Goal: Task Accomplishment & Management: Use online tool/utility

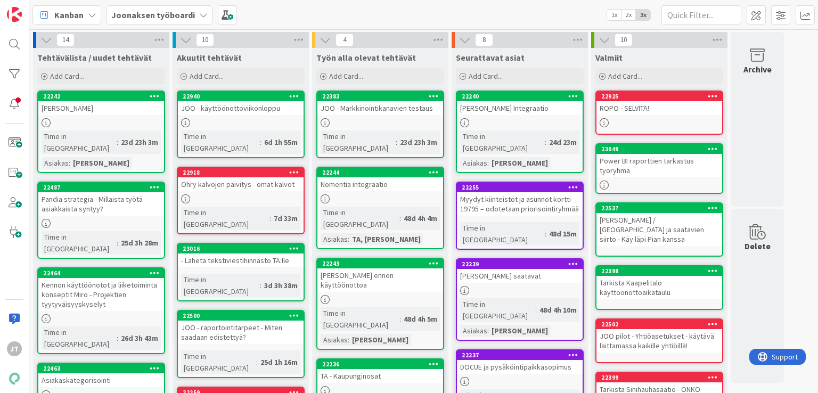
click at [163, 18] on b "Joonaksen työboardi" at bounding box center [153, 15] width 84 height 11
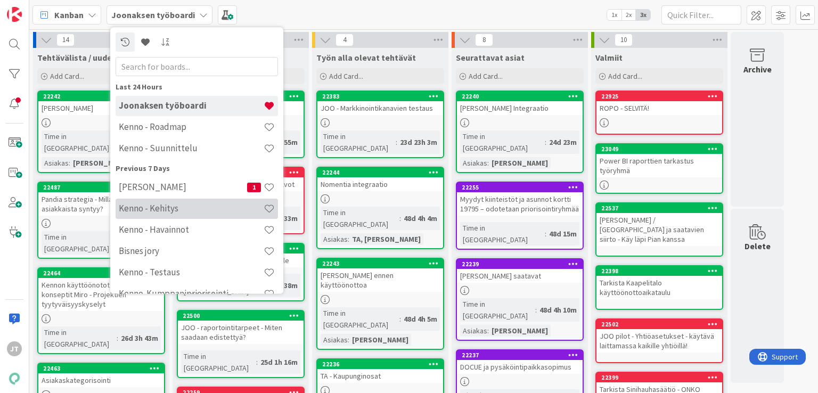
click at [143, 215] on div "Kenno - Kehitys" at bounding box center [197, 209] width 162 height 20
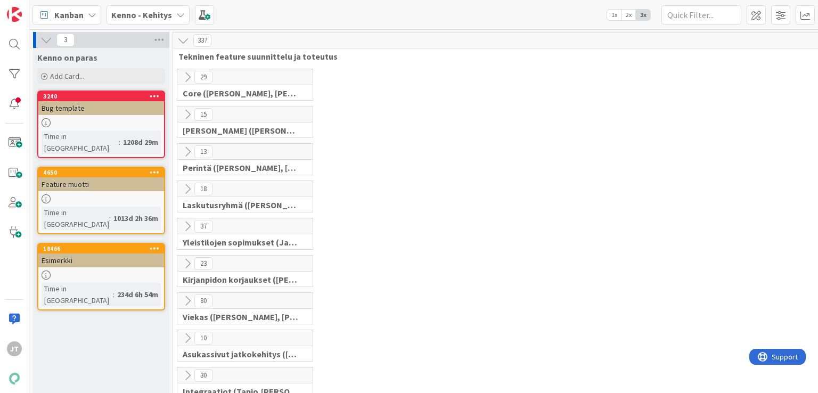
click at [186, 110] on icon at bounding box center [188, 115] width 12 height 12
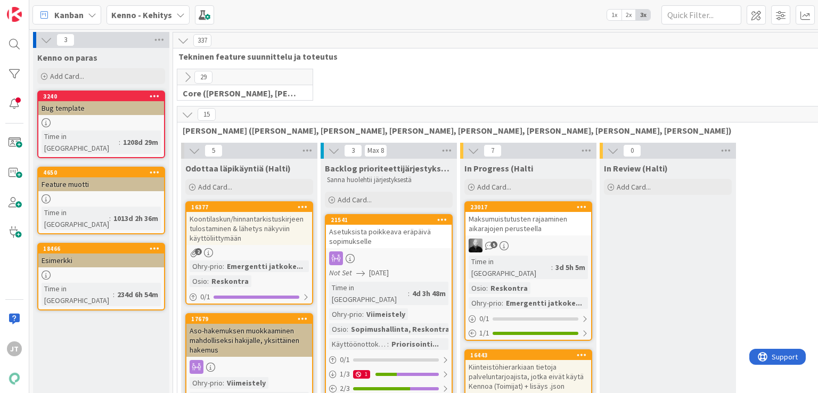
click at [186, 110] on icon at bounding box center [188, 115] width 12 height 12
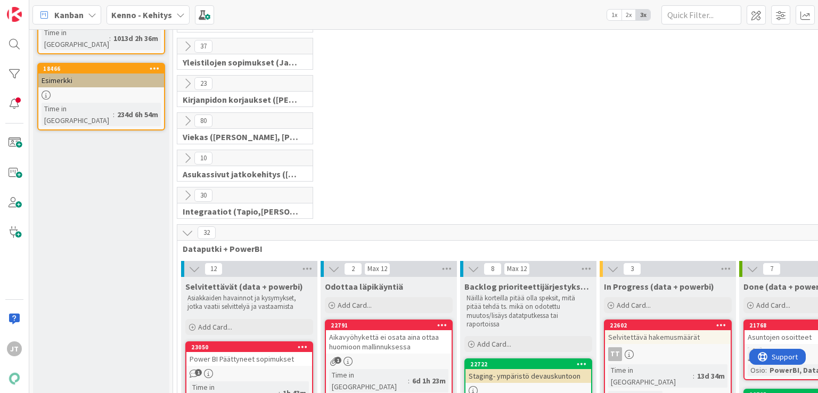
scroll to position [223, 0]
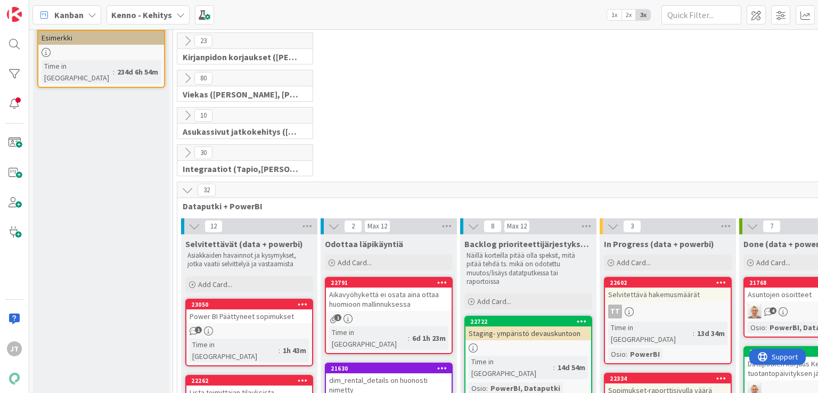
click at [184, 185] on icon at bounding box center [188, 190] width 12 height 12
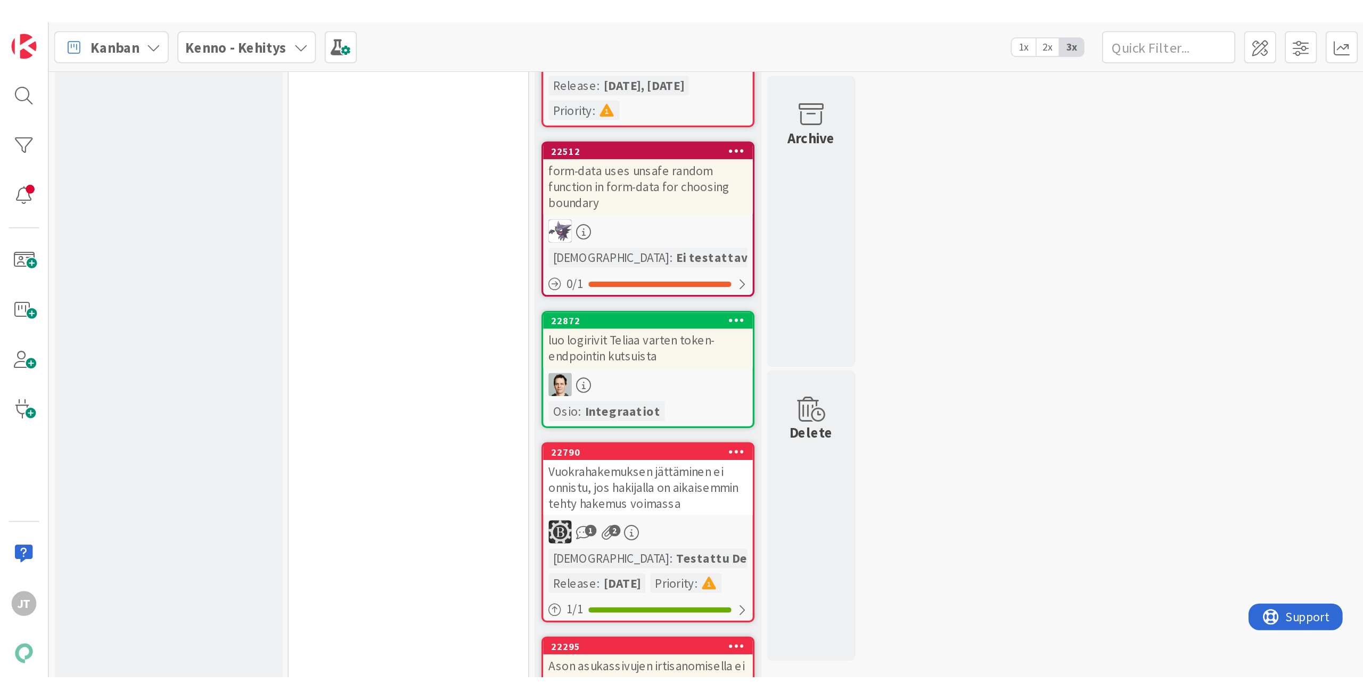
scroll to position [0, 0]
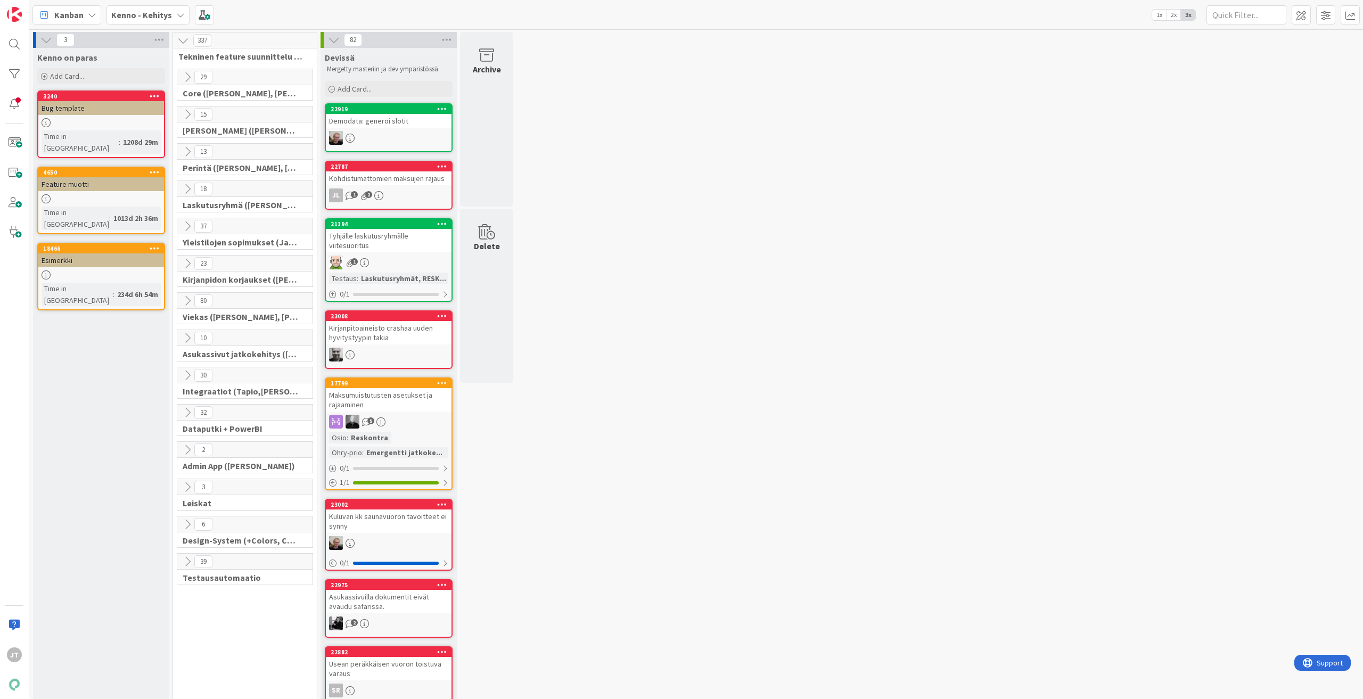
click at [161, 19] on b "Kenno - Kehitys" at bounding box center [141, 15] width 61 height 11
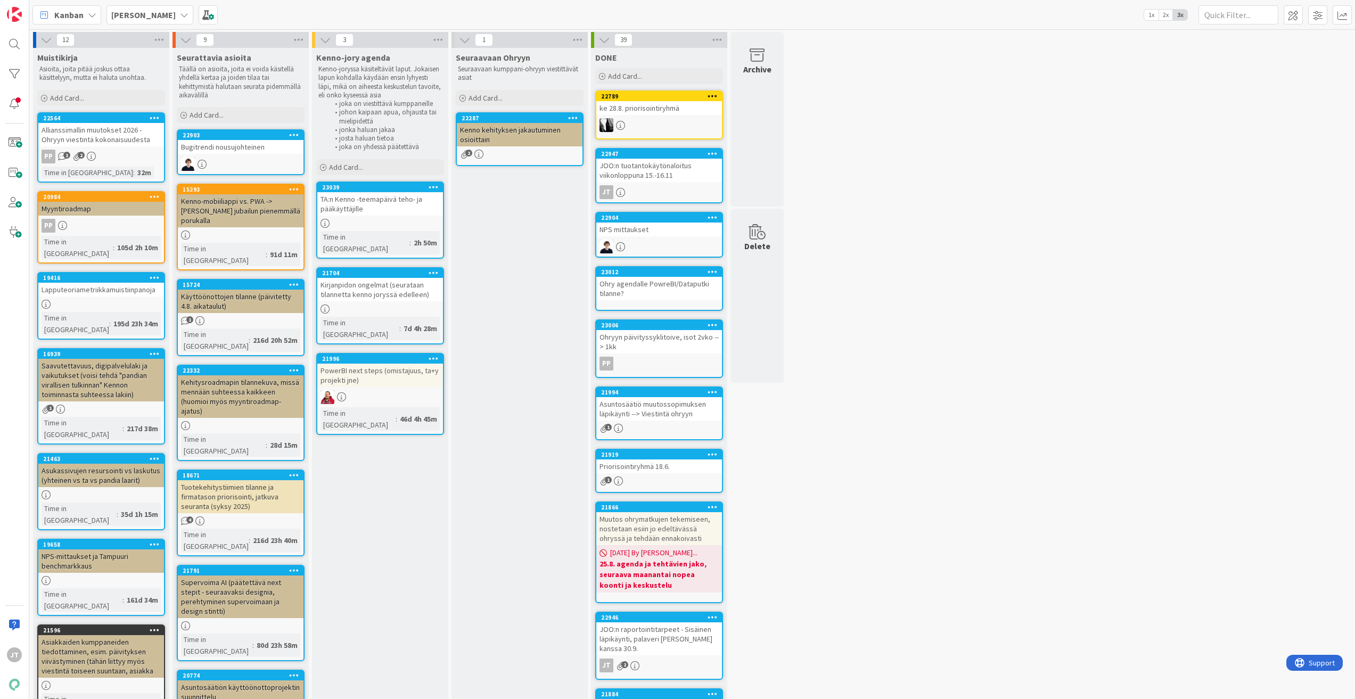
scroll to position [104, 0]
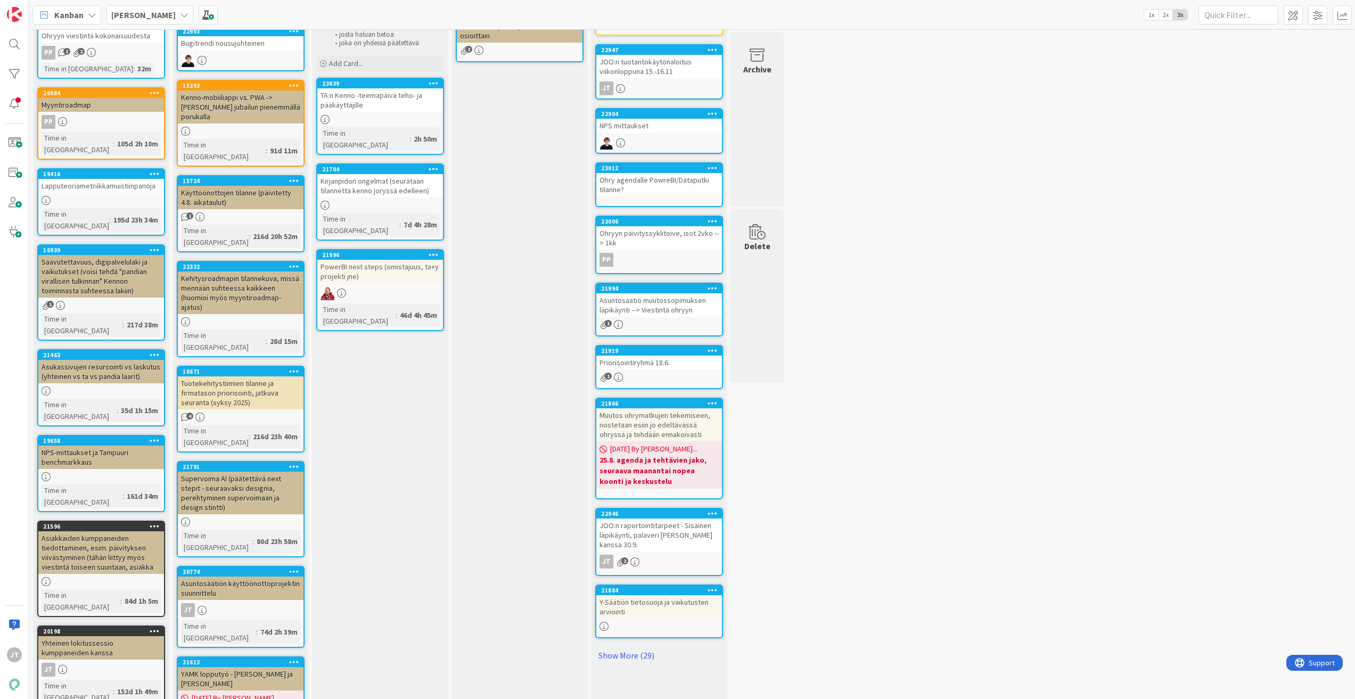
click at [132, 20] on b "[PERSON_NAME]" at bounding box center [143, 15] width 64 height 11
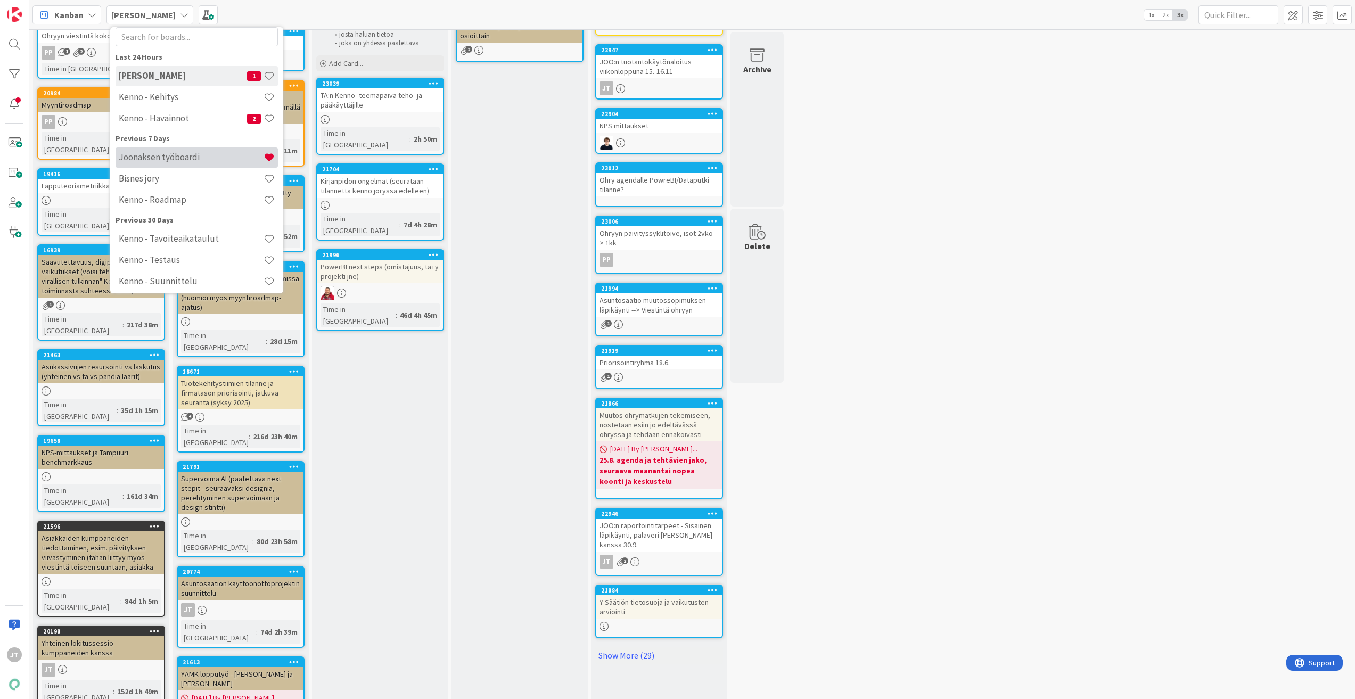
click at [190, 152] on h4 "Joonaksen työboardi" at bounding box center [191, 157] width 145 height 11
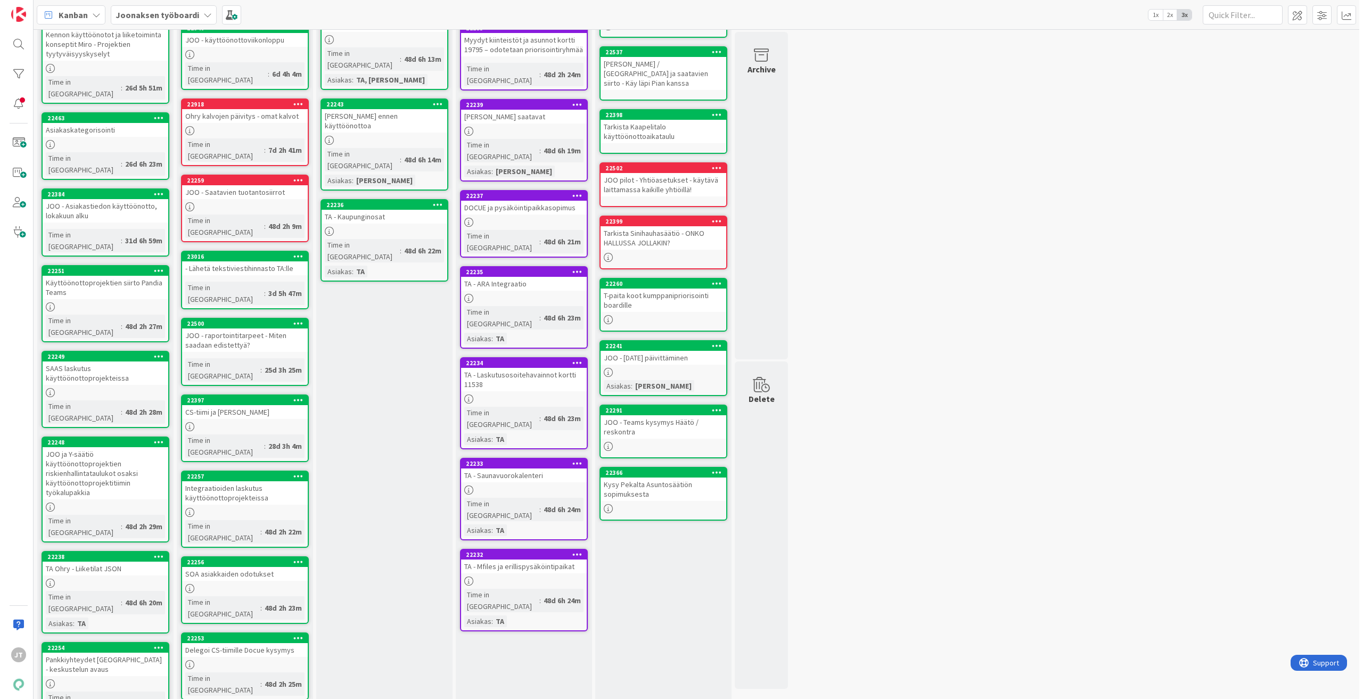
scroll to position [169, 0]
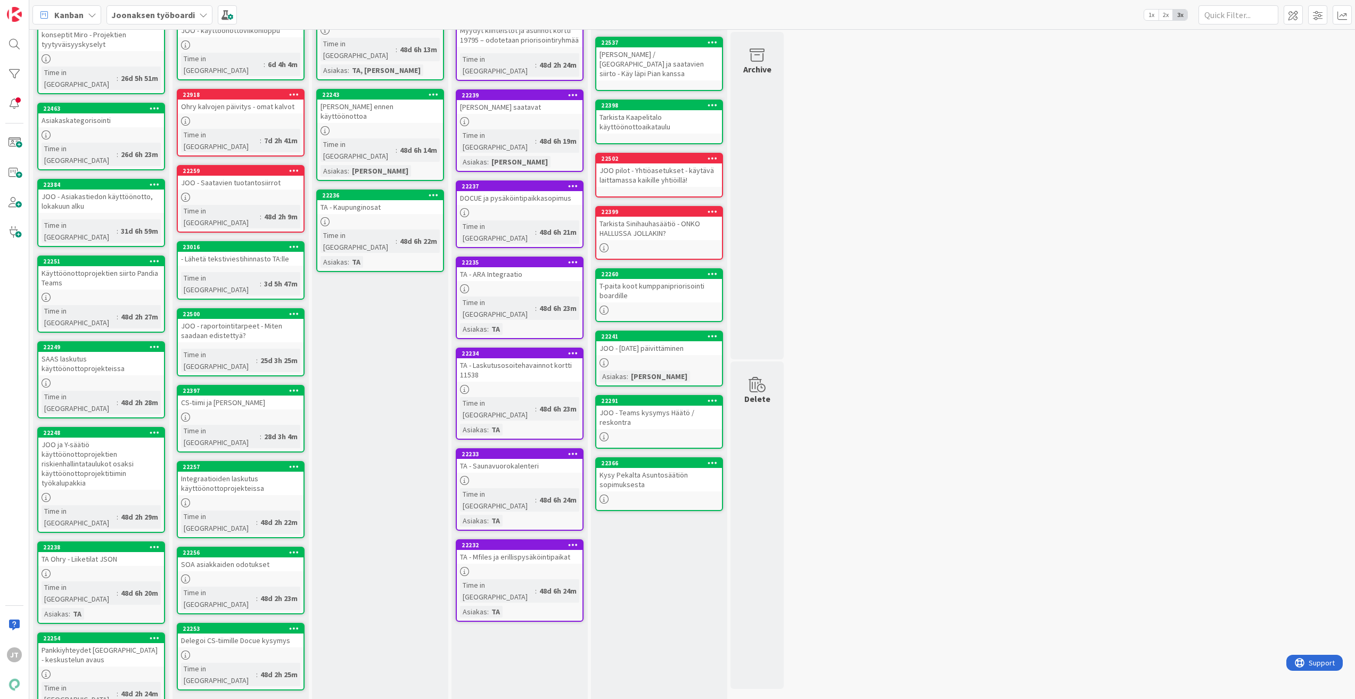
click at [211, 699] on link "Show More (1)" at bounding box center [241, 707] width 128 height 17
click at [217, 558] on div "SOA asiakkaiden odotukset" at bounding box center [241, 565] width 126 height 14
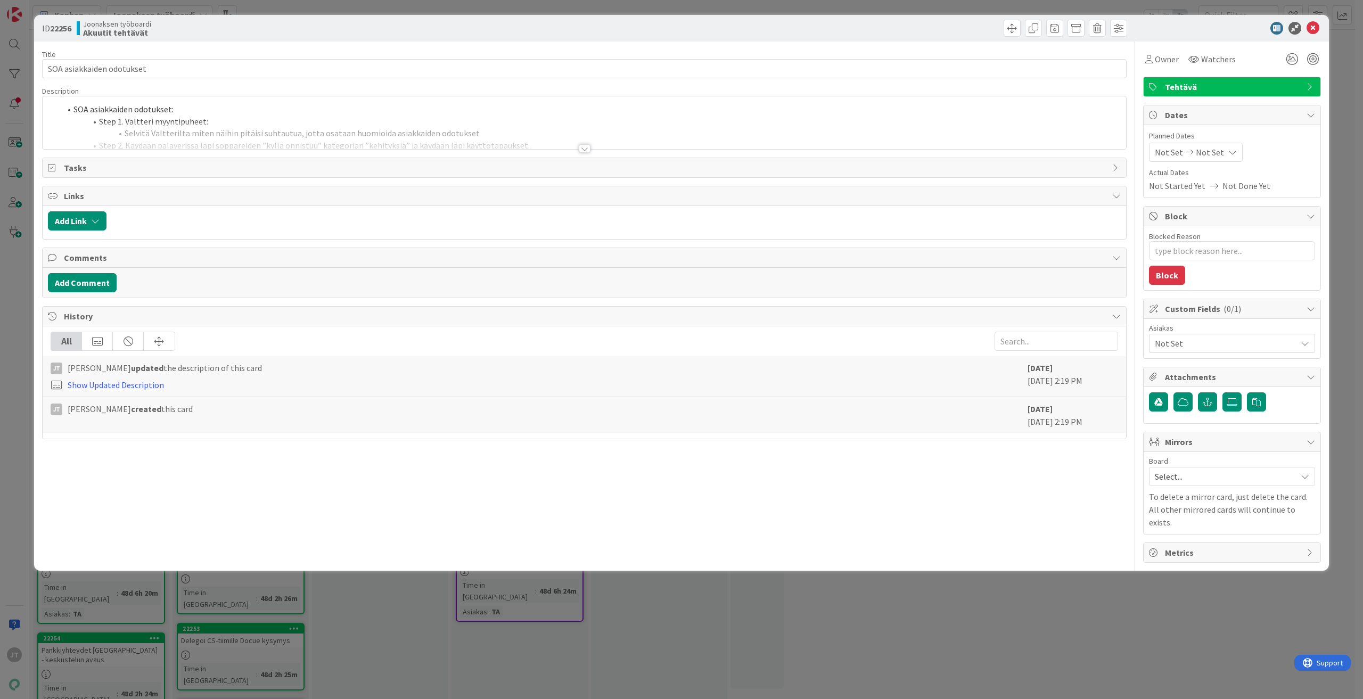
type textarea "x"
click at [586, 149] on div at bounding box center [585, 148] width 12 height 9
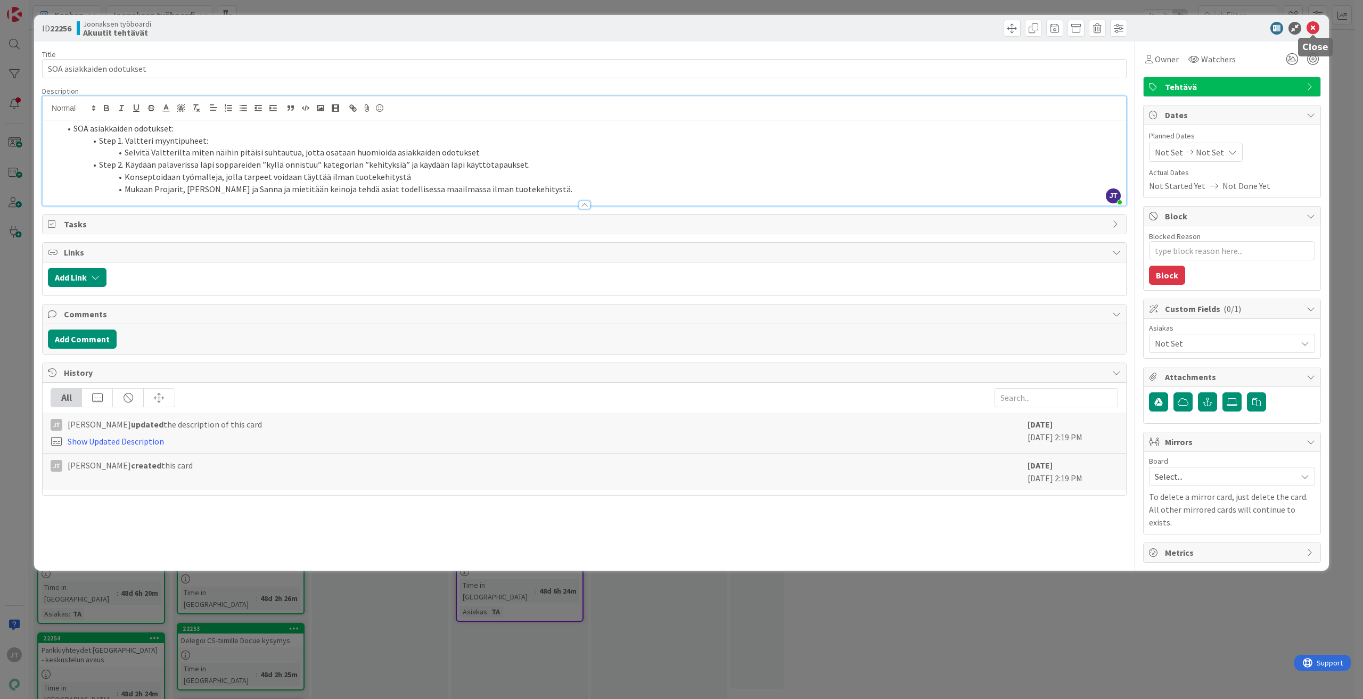
click at [1313, 28] on icon at bounding box center [1313, 28] width 13 height 13
